Goal: Transaction & Acquisition: Purchase product/service

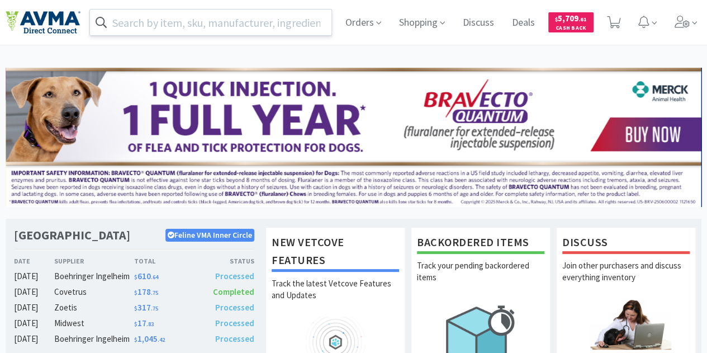
click at [180, 16] on input "text" at bounding box center [210, 22] width 241 height 26
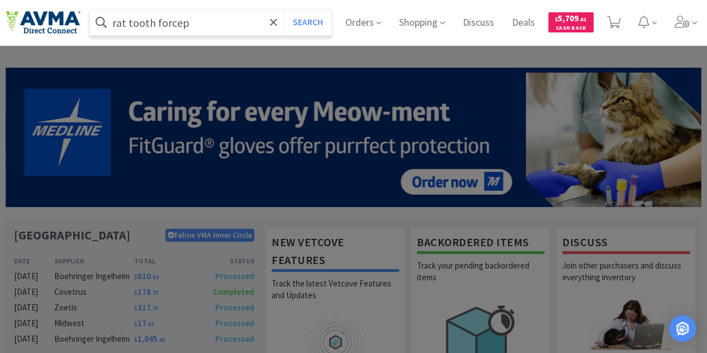
type input "rat tooth forcep"
click at [284, 9] on button "Search" at bounding box center [307, 22] width 46 height 26
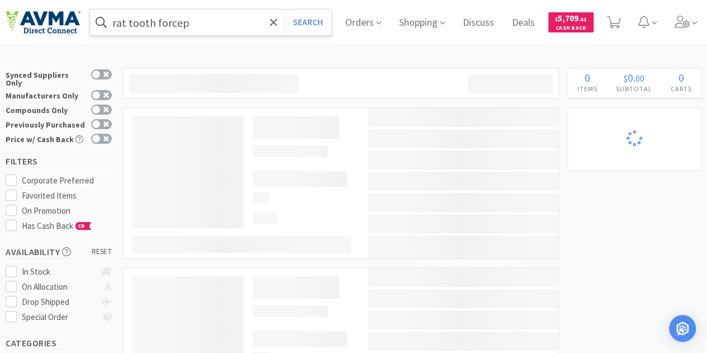
select select "1"
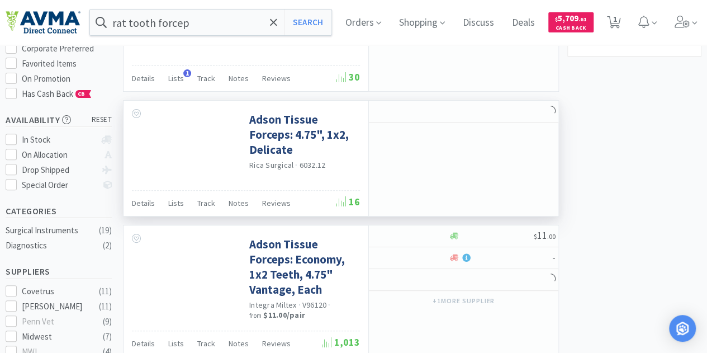
scroll to position [168, 0]
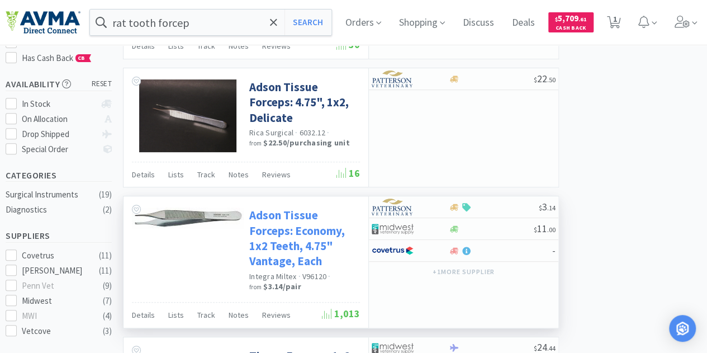
click at [304, 221] on link "Adson Tissue Forceps: Economy, 1x2 Teeth, 4.75" Vantage, Each" at bounding box center [303, 237] width 108 height 61
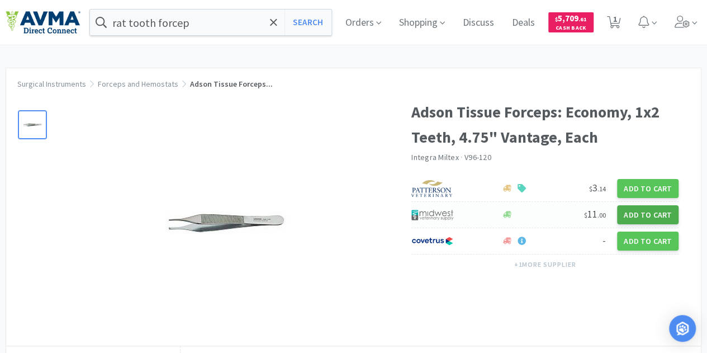
click at [656, 214] on button "Add to Cart" at bounding box center [647, 214] width 61 height 19
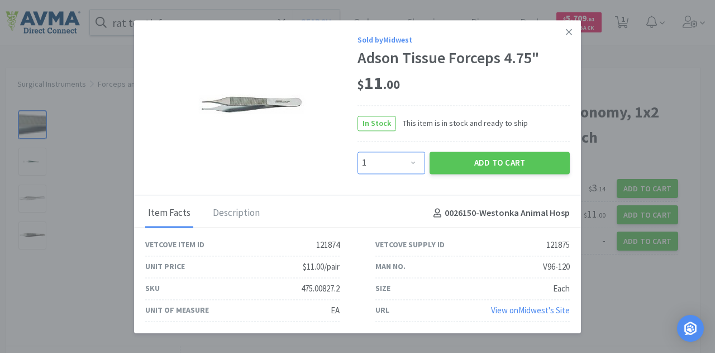
click at [383, 159] on select "Enter Quantity 1 2 3 4 5 6 7 8 9 10 11 12 13 14 15 16 17 18 19 20 Enter Quantity" at bounding box center [392, 162] width 68 height 22
select select "2"
click at [358, 151] on select "Enter Quantity 1 2 3 4 5 6 7 8 9 10 11 12 13 14 15 16 17 18 19 20 Enter Quantity" at bounding box center [392, 162] width 68 height 22
click at [474, 160] on button "Add to Cart" at bounding box center [500, 162] width 140 height 22
